Goal: Register for event/course

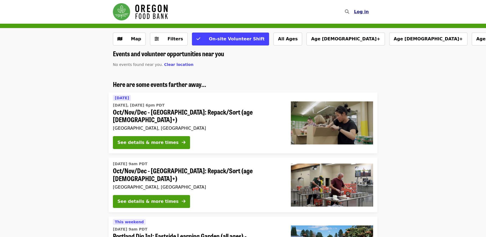
click at [365, 13] on span "Log in" at bounding box center [361, 11] width 15 height 5
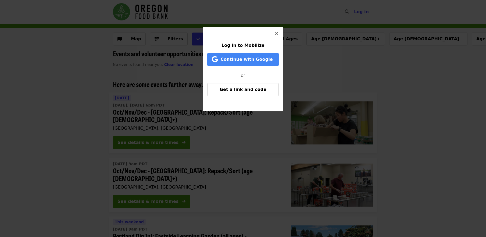
click at [277, 34] on icon "times icon" at bounding box center [276, 33] width 3 height 5
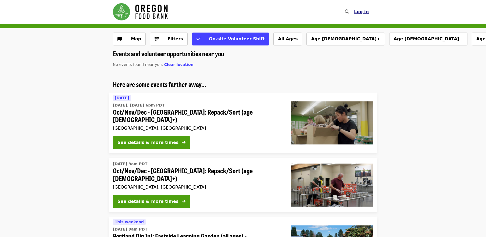
click at [360, 12] on span "Log in" at bounding box center [361, 11] width 15 height 5
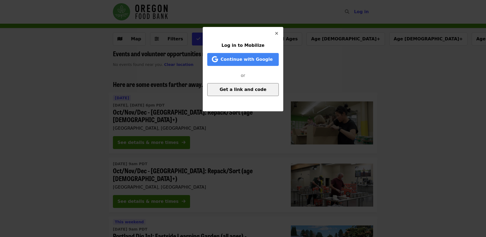
click at [242, 86] on button "Get a link and code" at bounding box center [243, 89] width 72 height 13
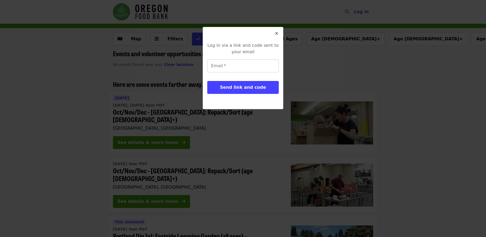
click at [248, 66] on input "Email   *" at bounding box center [243, 65] width 72 height 13
type input "**********"
click at [207, 81] on button "Send link and code" at bounding box center [243, 87] width 72 height 13
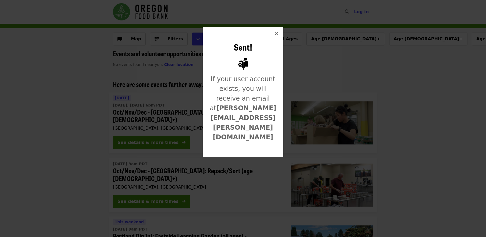
click at [278, 34] on icon "times icon" at bounding box center [276, 33] width 3 height 5
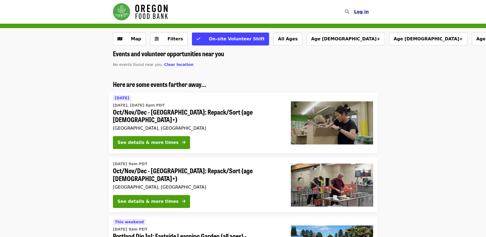
click at [367, 11] on span "Log in" at bounding box center [361, 11] width 15 height 5
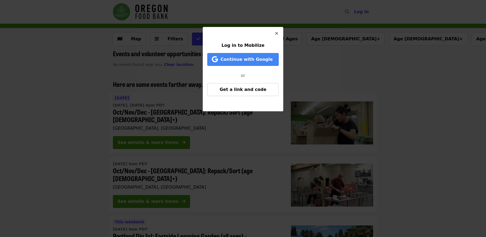
click at [275, 34] on icon "times icon" at bounding box center [276, 33] width 3 height 5
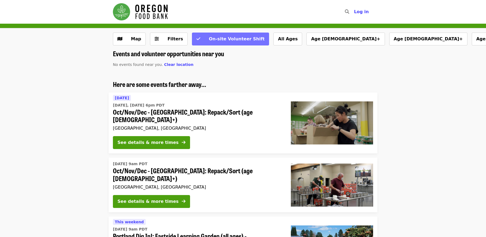
click at [237, 37] on span "On-site Volunteer Shift" at bounding box center [237, 38] width 56 height 5
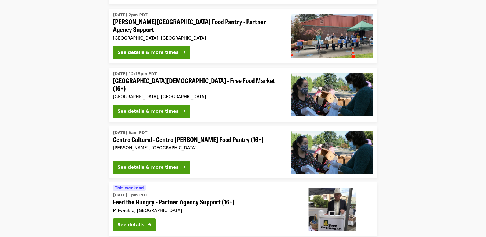
scroll to position [1317, 0]
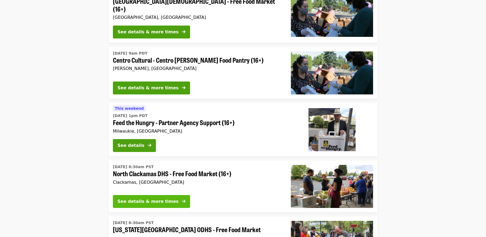
click at [152, 195] on button "See details & more times" at bounding box center [151, 201] width 77 height 13
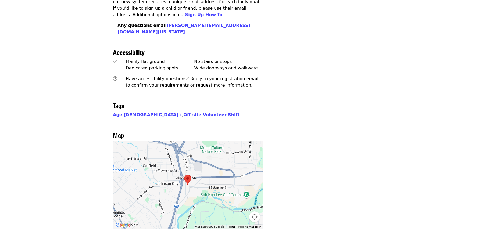
scroll to position [438, 0]
